Goal: Information Seeking & Learning: Learn about a topic

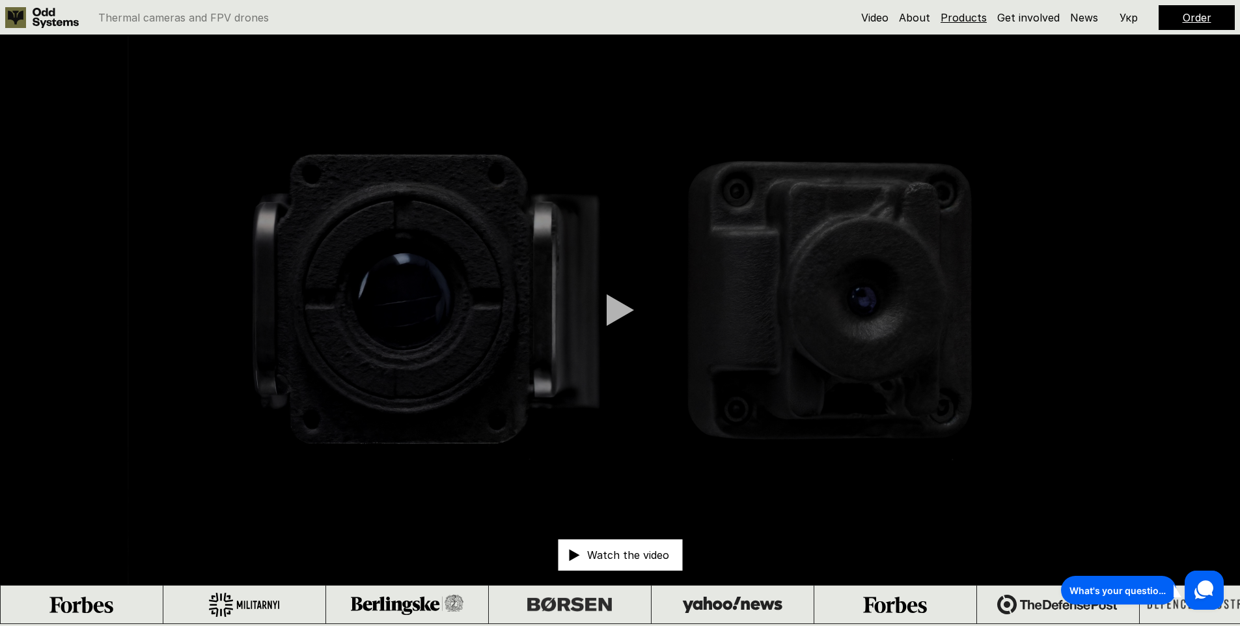
click at [975, 19] on link "Products" at bounding box center [964, 17] width 46 height 13
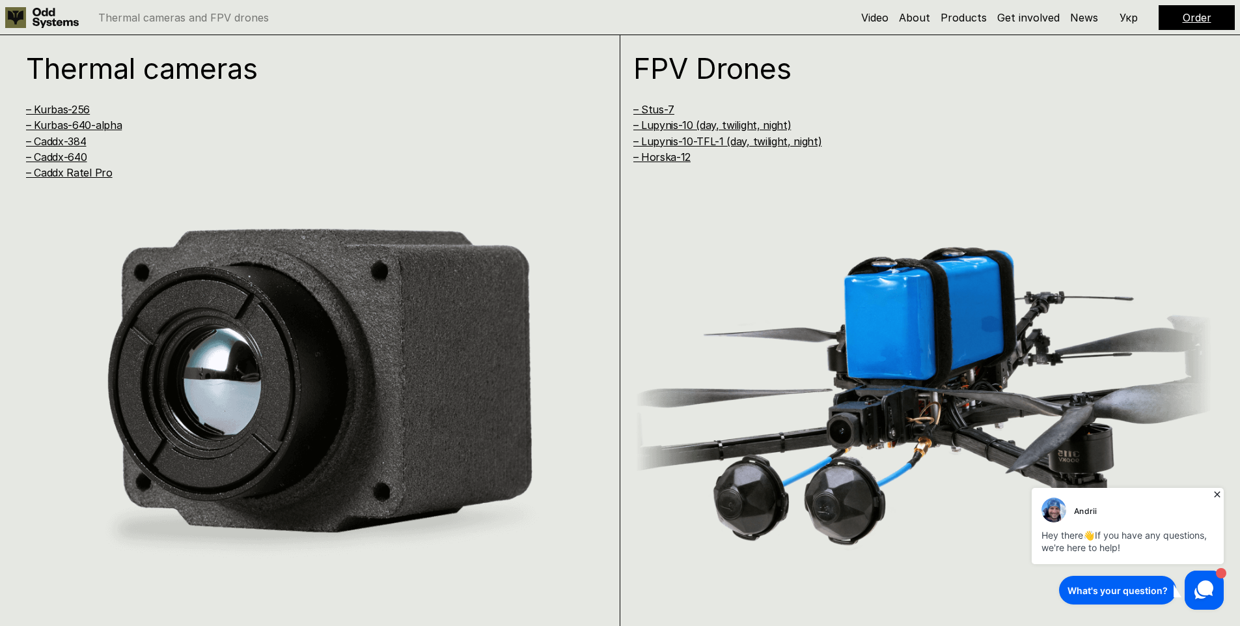
scroll to position [1249, 0]
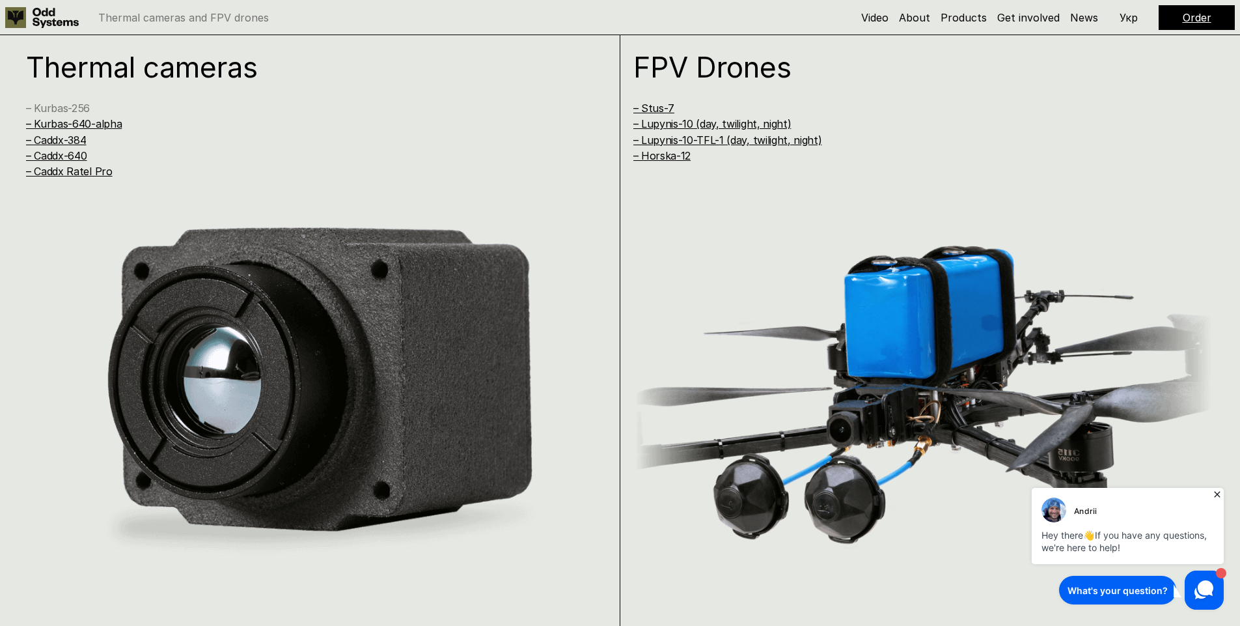
click at [71, 105] on link "– Kurbas-256" at bounding box center [58, 108] width 64 height 13
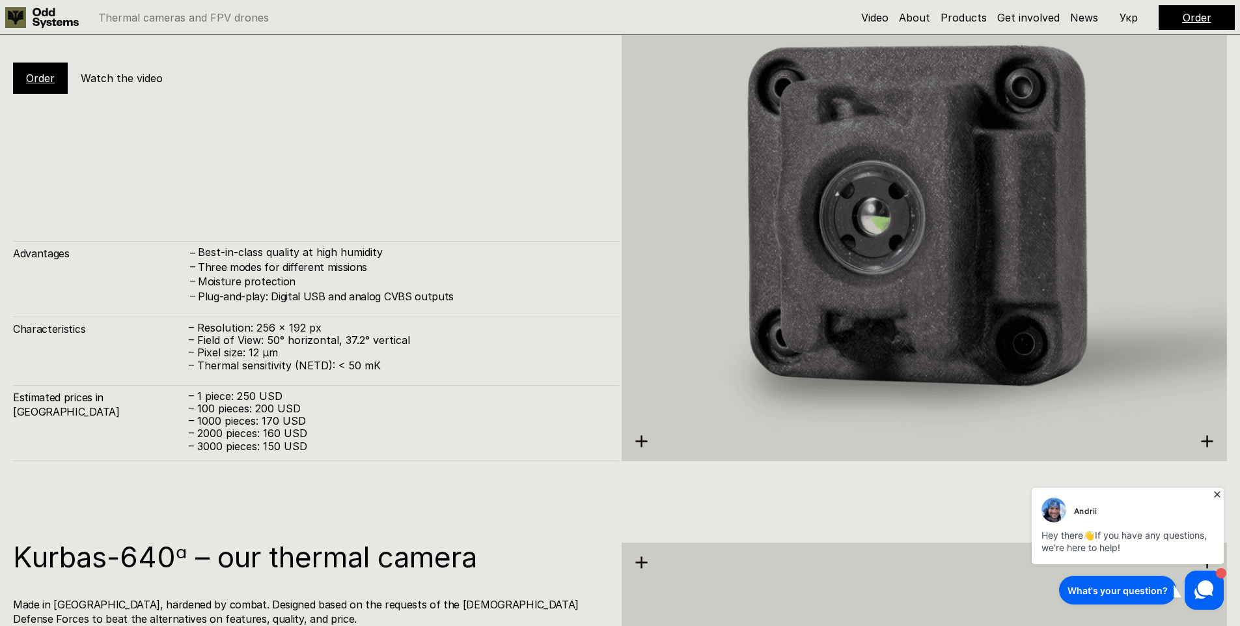
scroll to position [1990, 0]
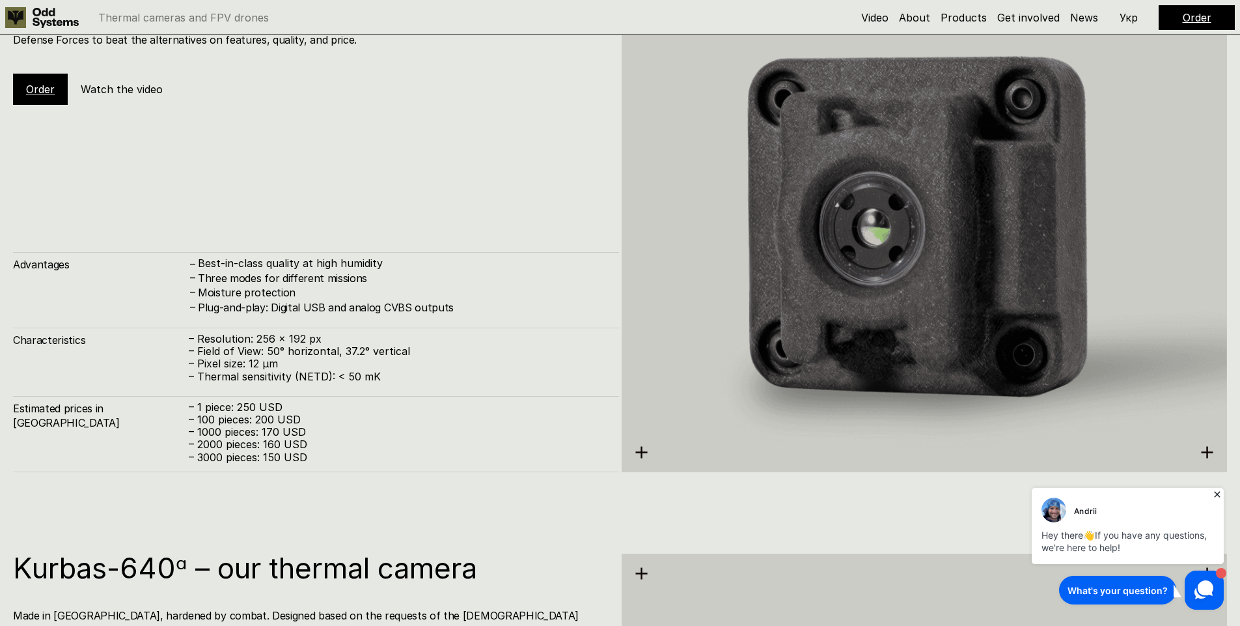
click at [264, 419] on p "– 100 pieces: 200 USD" at bounding box center [397, 419] width 417 height 12
drag, startPoint x: 264, startPoint y: 419, endPoint x: 309, endPoint y: 419, distance: 44.9
click at [309, 419] on p "– 100 pieces: 200 USD" at bounding box center [397, 419] width 417 height 12
click at [236, 421] on p "– 100 pieces: 200 USD" at bounding box center [397, 419] width 417 height 12
drag, startPoint x: 236, startPoint y: 421, endPoint x: 277, endPoint y: 419, distance: 41.1
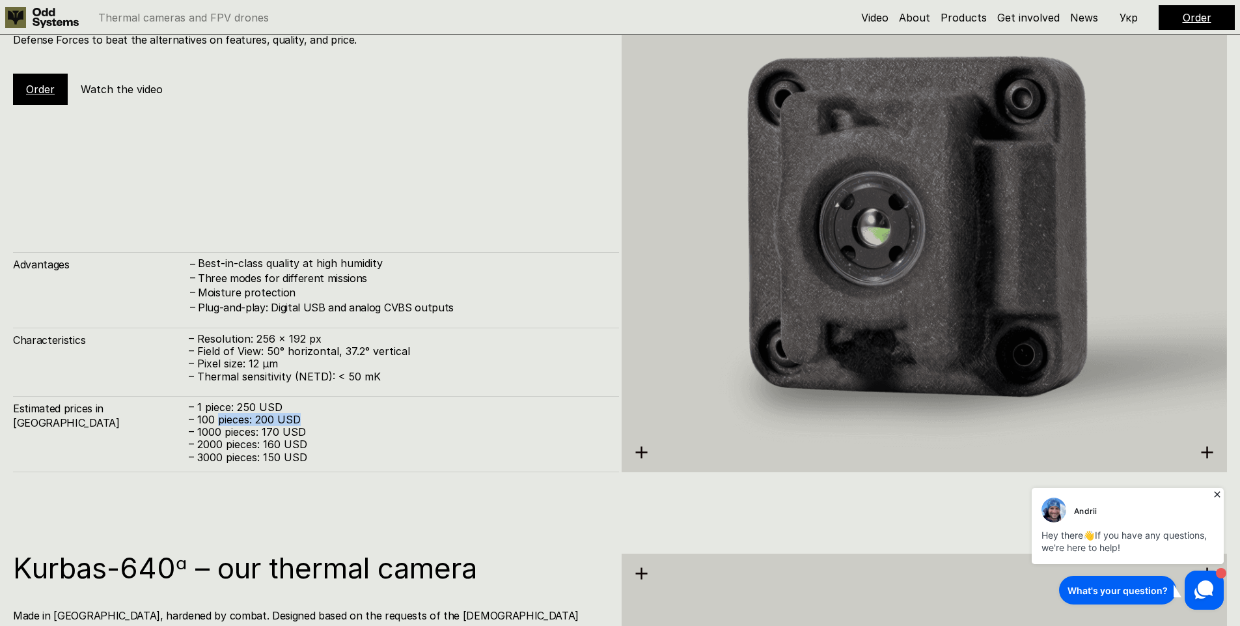
click at [277, 419] on p "– 100 pieces: 200 USD" at bounding box center [397, 419] width 417 height 12
click at [260, 419] on p "– 100 pieces: 200 USD" at bounding box center [397, 419] width 417 height 12
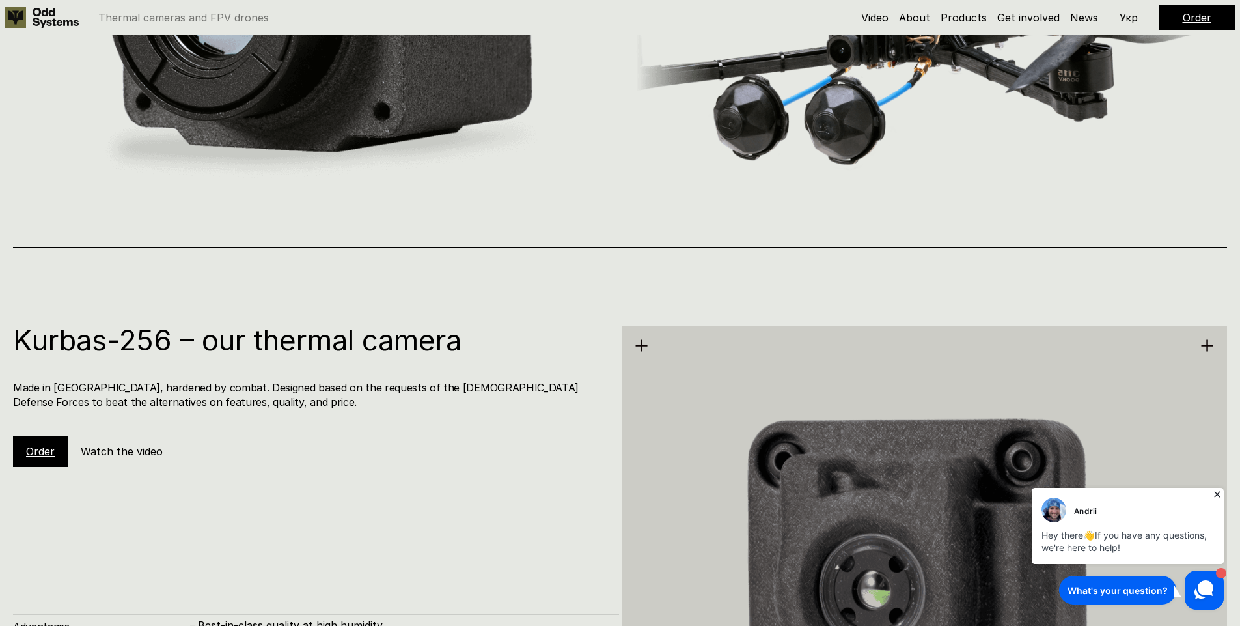
scroll to position [1626, 0]
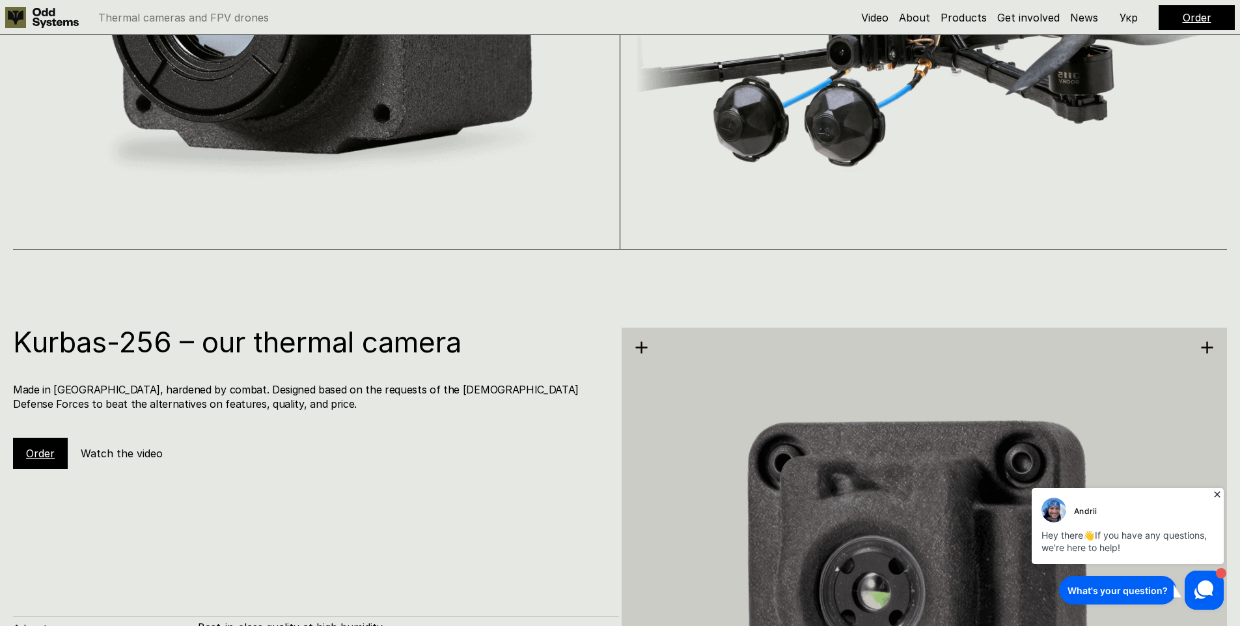
click at [47, 348] on h1 "Kurbas-256 – our thermal camera" at bounding box center [309, 341] width 593 height 29
drag, startPoint x: 47, startPoint y: 348, endPoint x: 118, endPoint y: 340, distance: 72.1
click at [118, 340] on h1 "Kurbas-256 – our thermal camera" at bounding box center [309, 341] width 593 height 29
copy h1 "Kurbas-256"
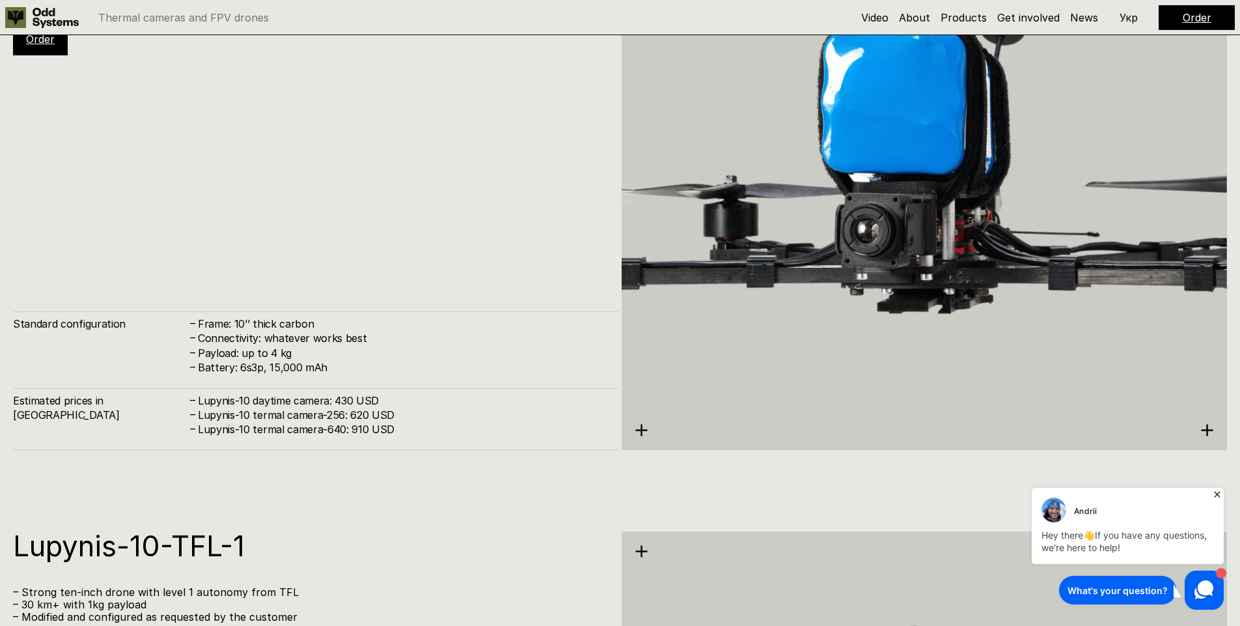
scroll to position [5605, 0]
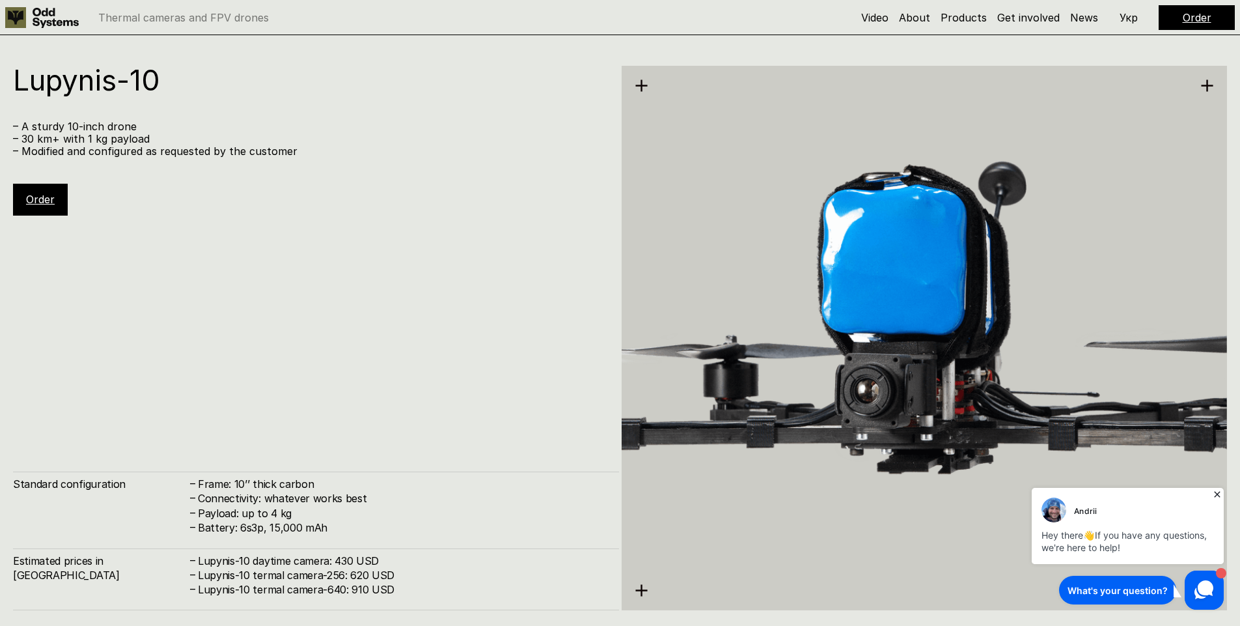
click at [266, 561] on h4 "Lupynis-10 daytime camera: 430 USD" at bounding box center [402, 560] width 408 height 14
drag, startPoint x: 266, startPoint y: 561, endPoint x: 379, endPoint y: 557, distance: 113.3
click at [379, 557] on h4 "Lupynis-10 daytime camera: 430 USD" at bounding box center [402, 560] width 408 height 14
click at [308, 533] on h4 "Battery: 6s3p, 15,000 mAh" at bounding box center [402, 527] width 408 height 14
click at [355, 573] on h4 "Lupynis-10 termal camera-256: 620 USD" at bounding box center [402, 575] width 408 height 14
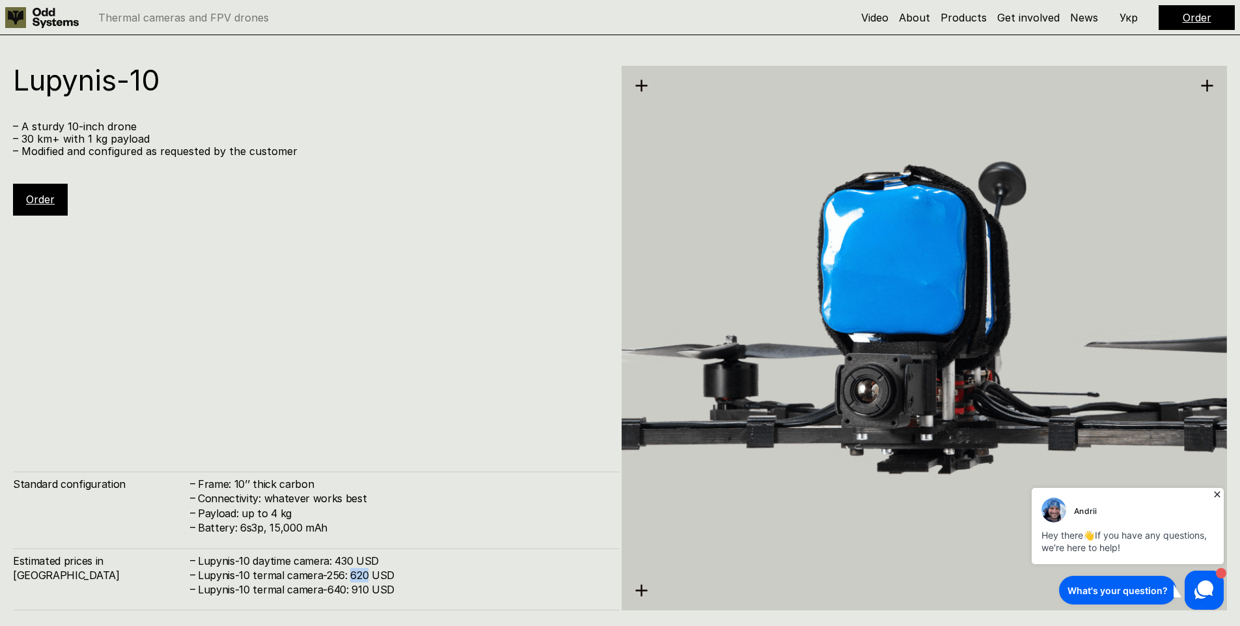
click at [355, 573] on h4 "Lupynis-10 termal camera-256: 620 USD" at bounding box center [402, 575] width 408 height 14
